Goal: Complete application form

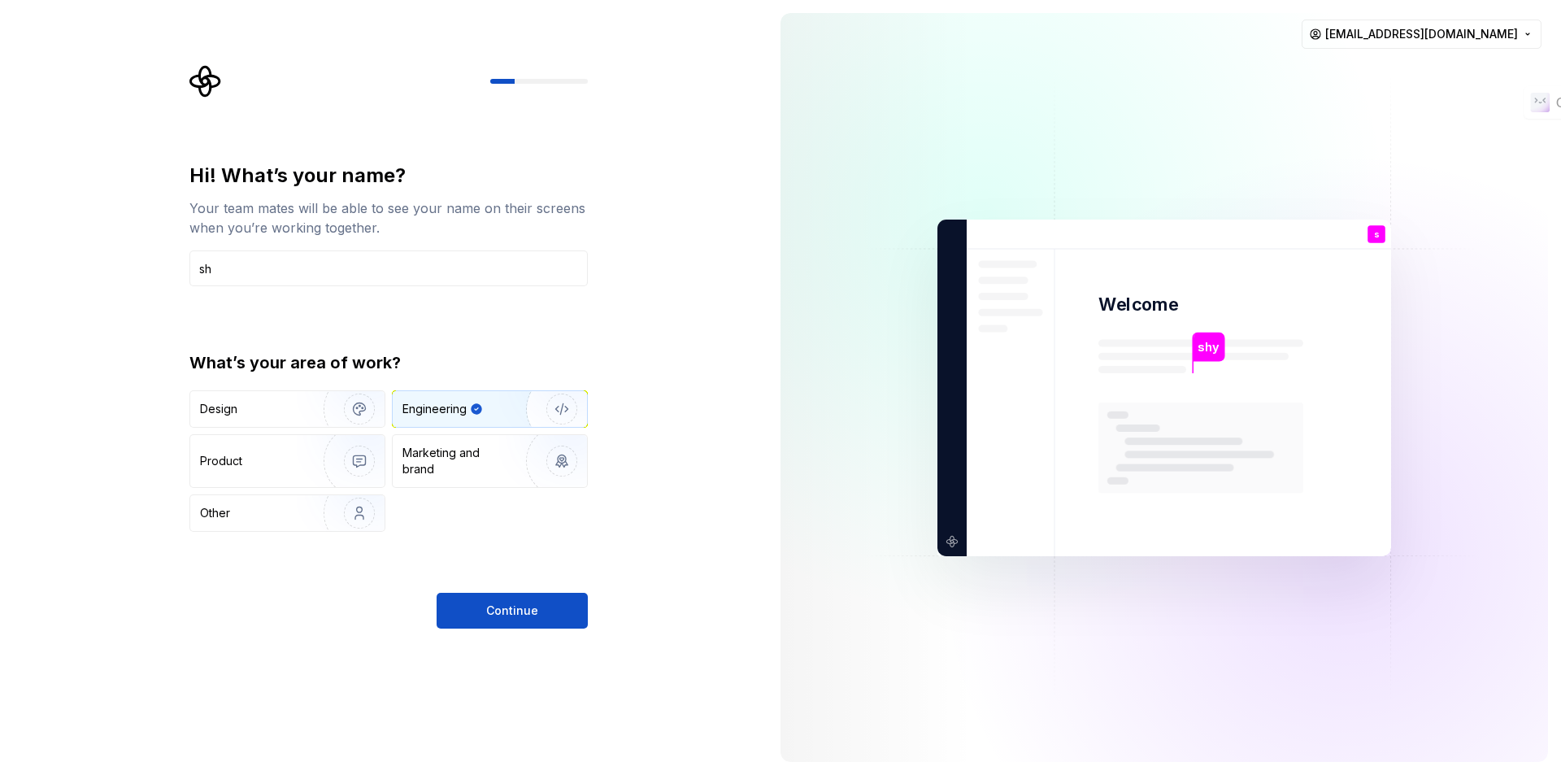
type input "s"
type input "Dhya"
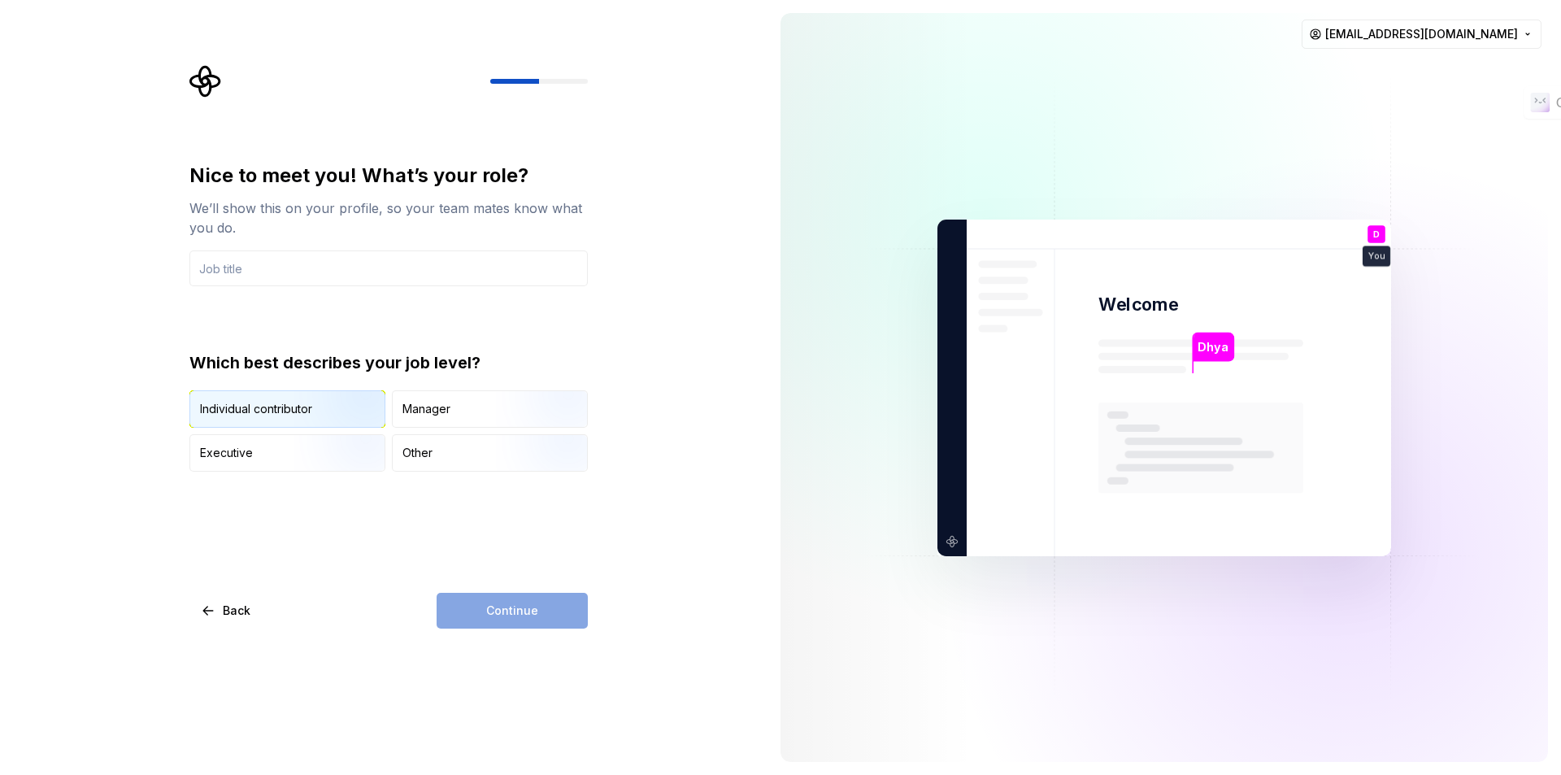
click at [246, 403] on div "Individual contributor" at bounding box center [256, 409] width 112 height 16
click at [259, 266] on input "text" at bounding box center [388, 268] width 398 height 36
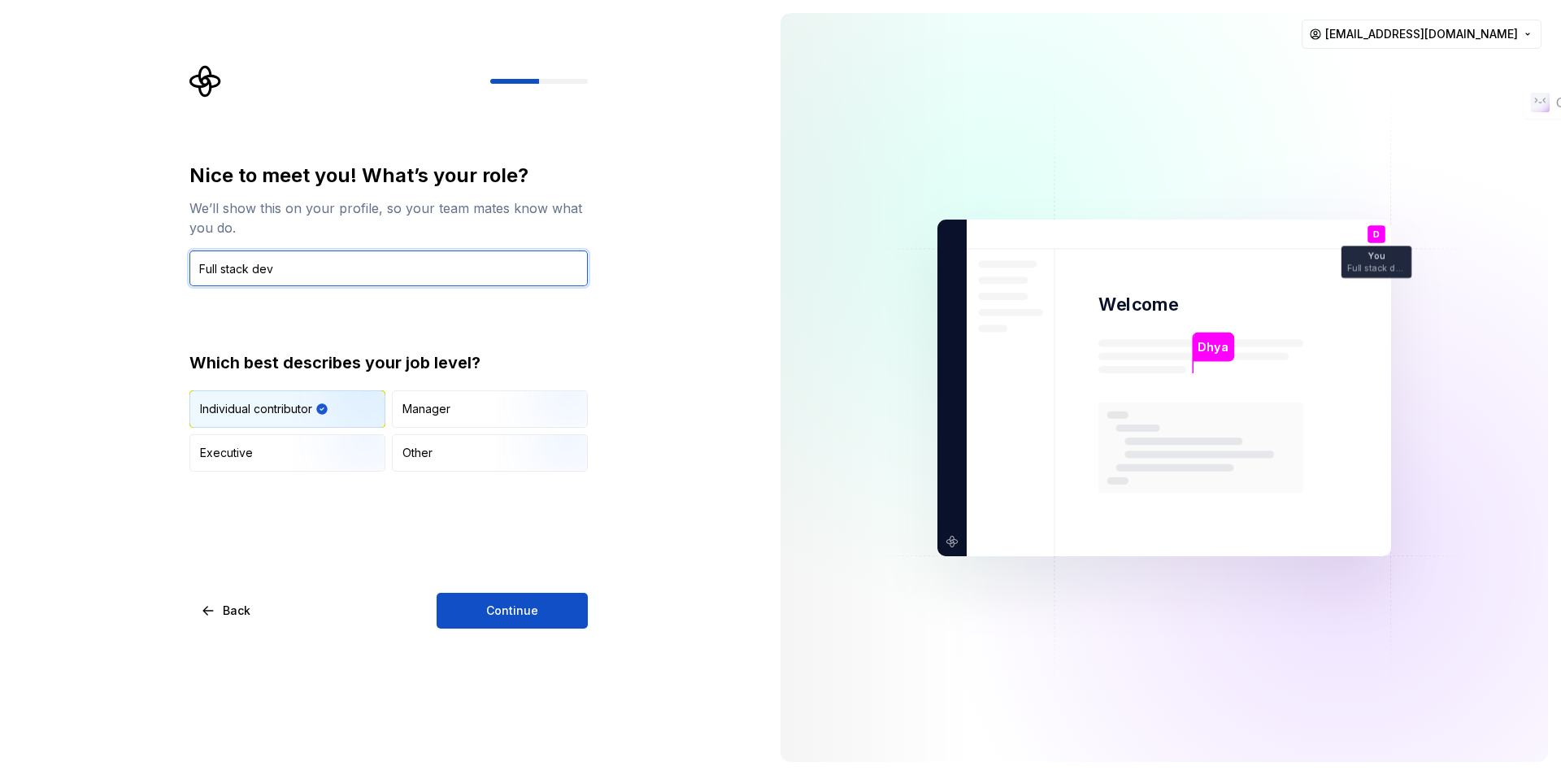
type input "Full stack dev"
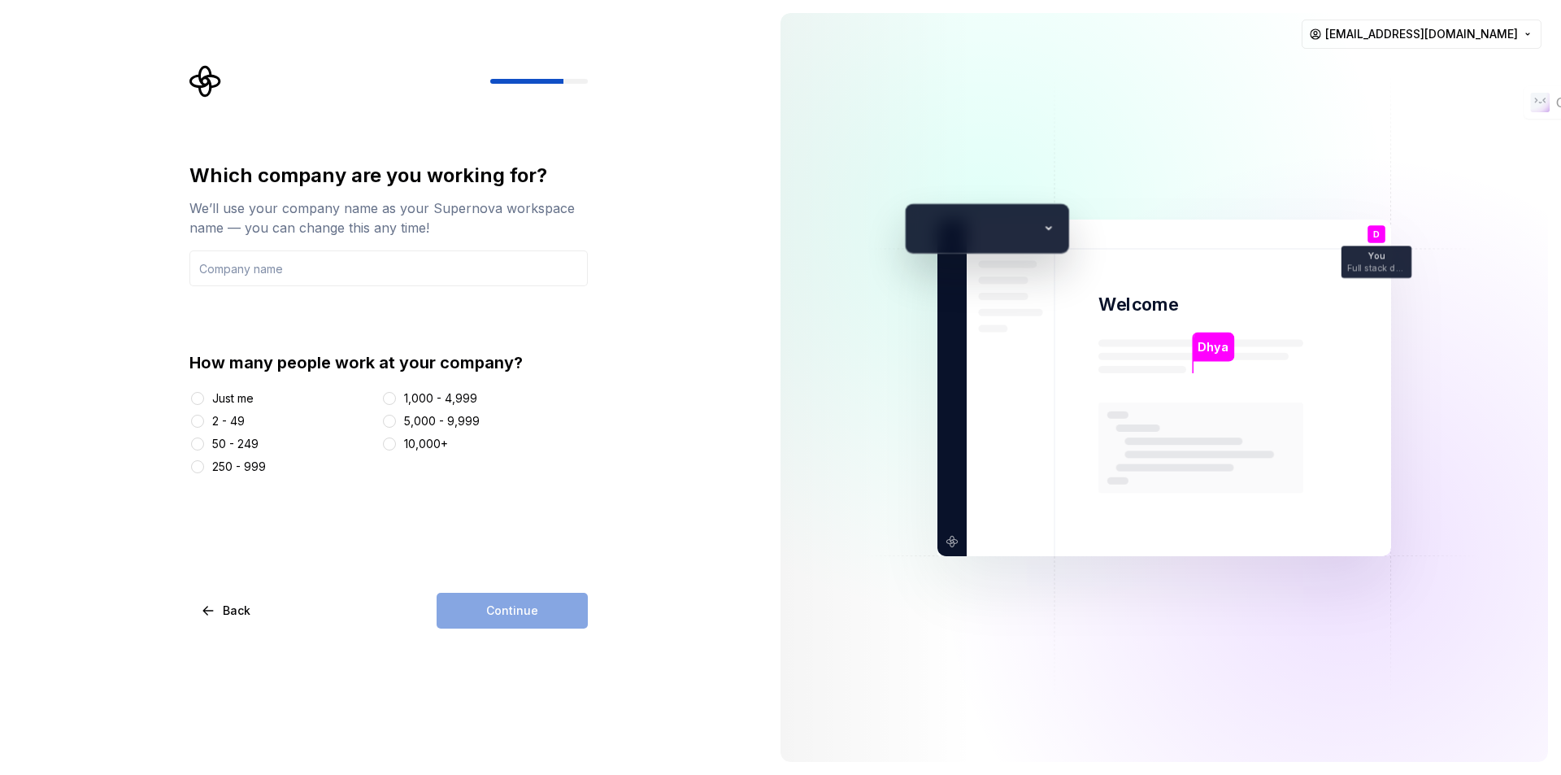
click at [237, 419] on div "2 - 49" at bounding box center [228, 421] width 33 height 16
click at [204, 419] on button "2 - 49" at bounding box center [197, 421] width 13 height 13
click at [202, 446] on button "50 - 249" at bounding box center [197, 444] width 13 height 13
click at [325, 277] on input "text" at bounding box center [388, 268] width 398 height 36
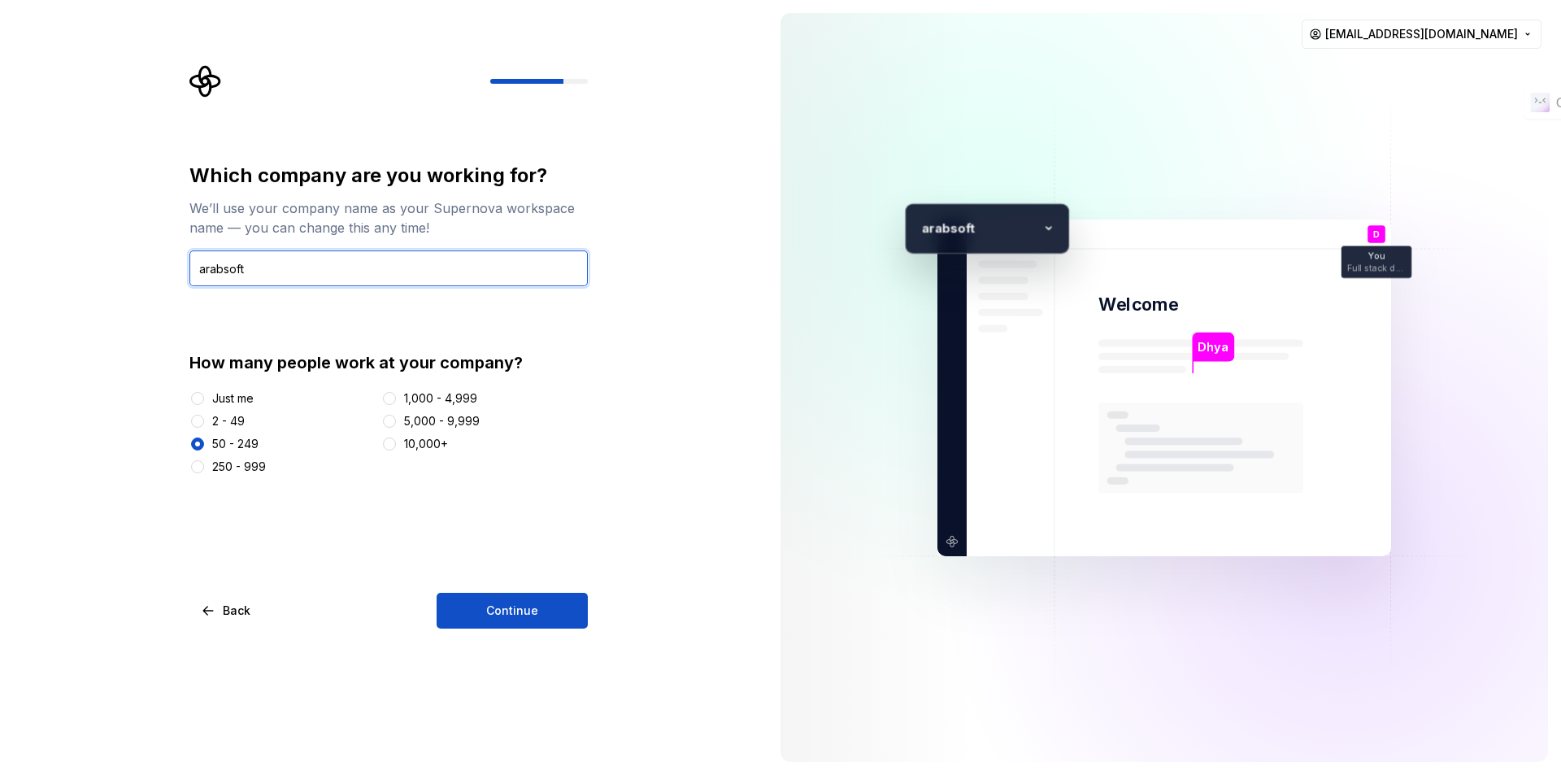
type input "arabsoft"
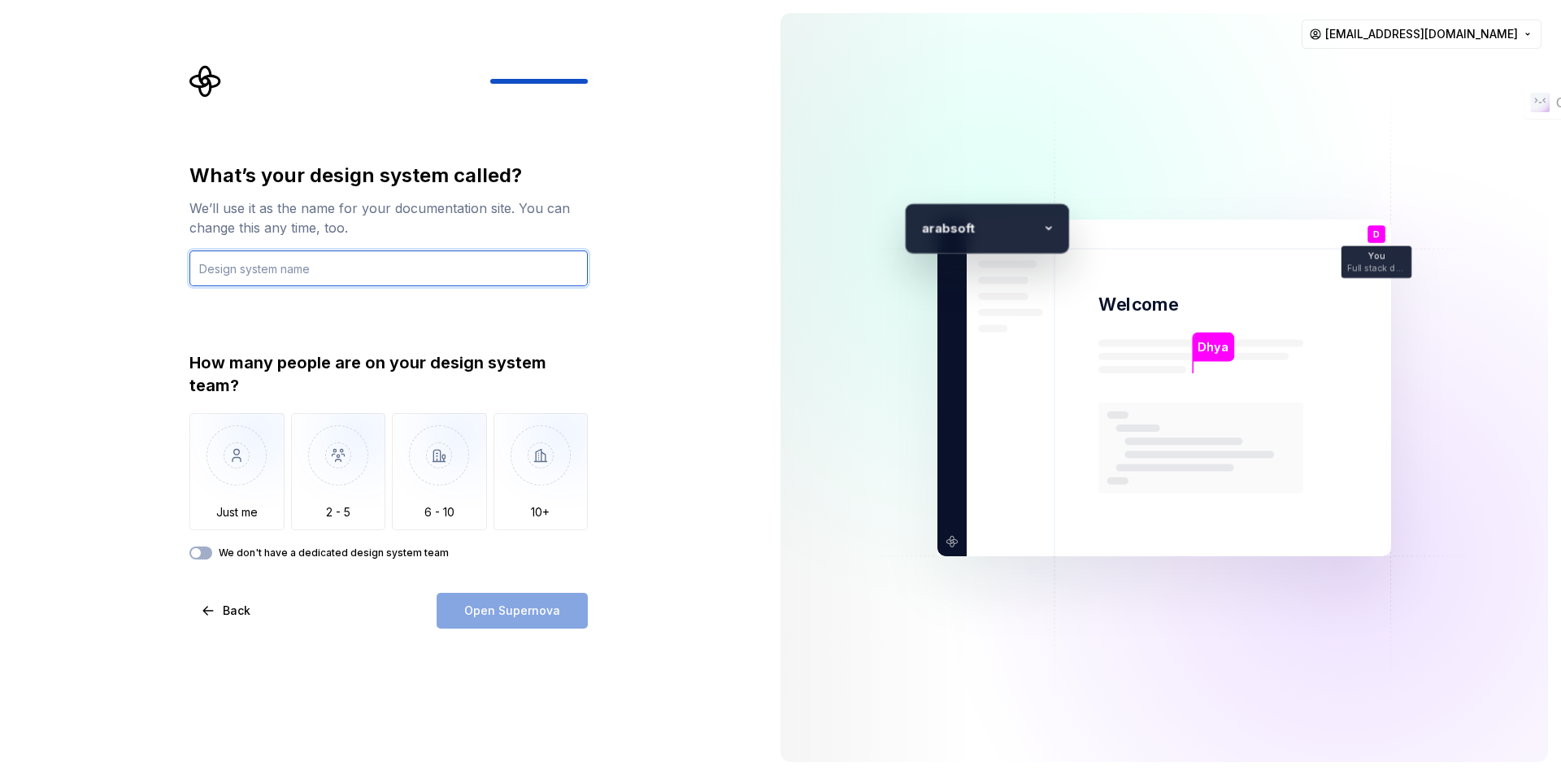
click at [242, 268] on input "text" at bounding box center [388, 268] width 398 height 36
type input "test"
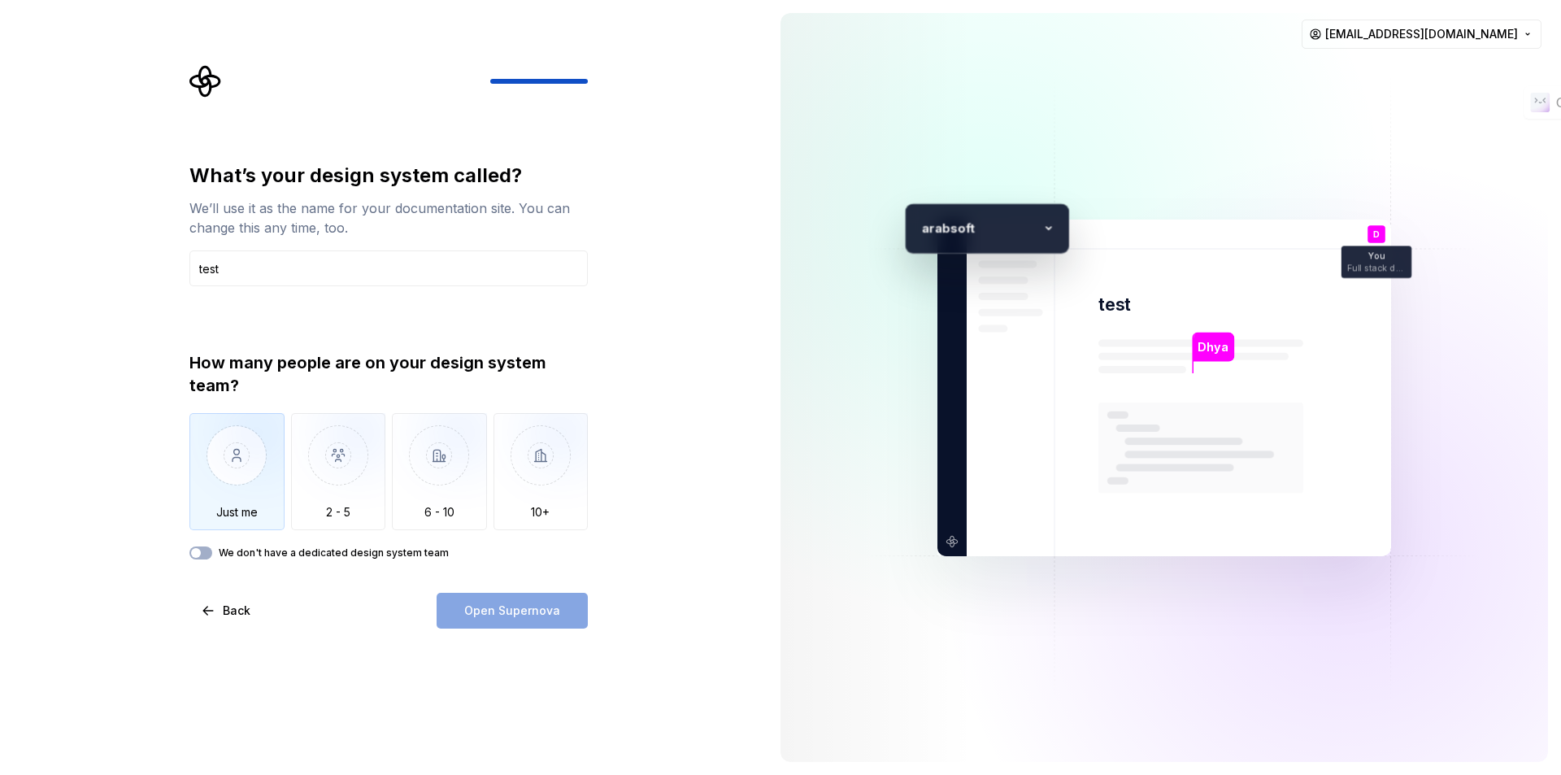
click at [223, 521] on img "button" at bounding box center [236, 467] width 95 height 109
click at [549, 616] on span "Open Supernova" at bounding box center [512, 611] width 96 height 16
click at [968, 232] on p "rabsoft" at bounding box center [982, 228] width 107 height 20
